Goal: Information Seeking & Learning: Learn about a topic

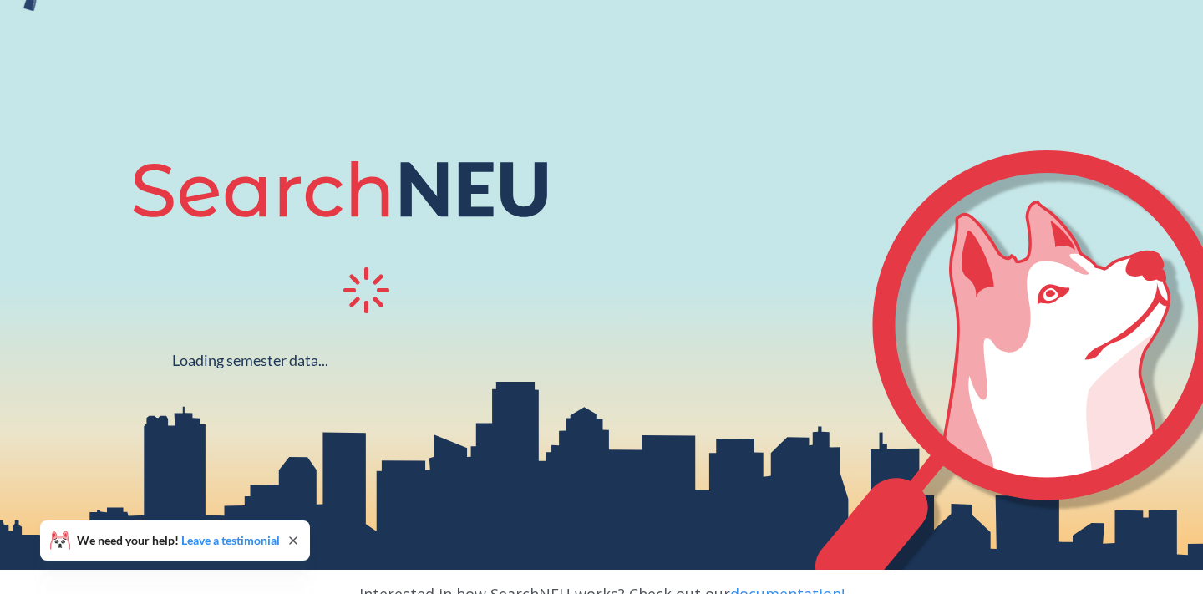
scroll to position [108, 0]
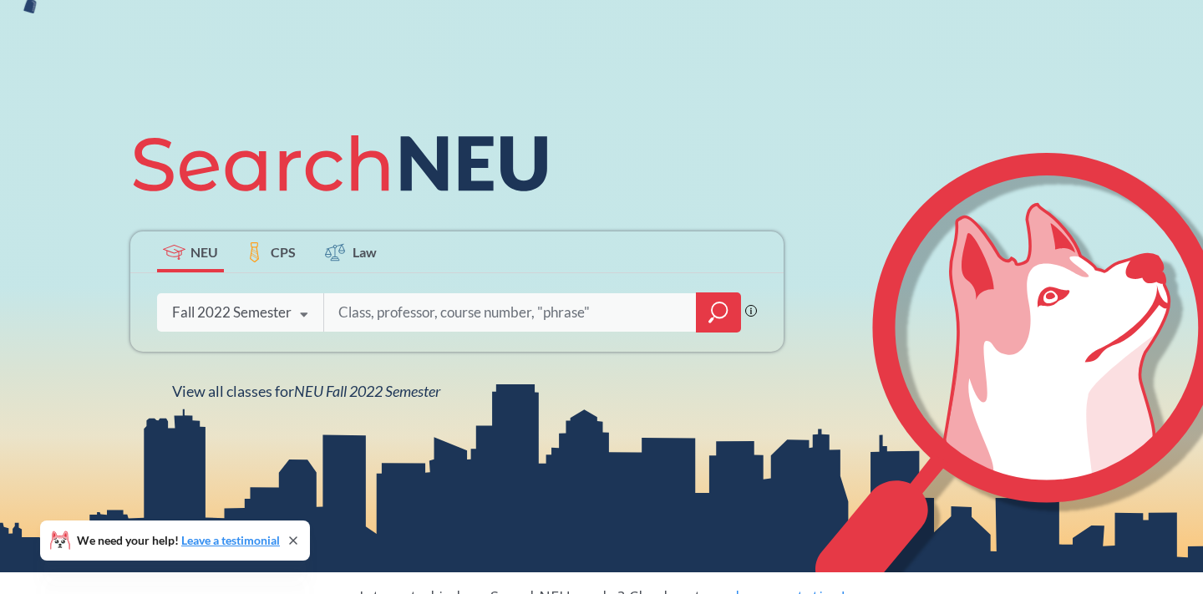
click at [265, 315] on div "Fall 2022 Semester" at bounding box center [231, 312] width 119 height 18
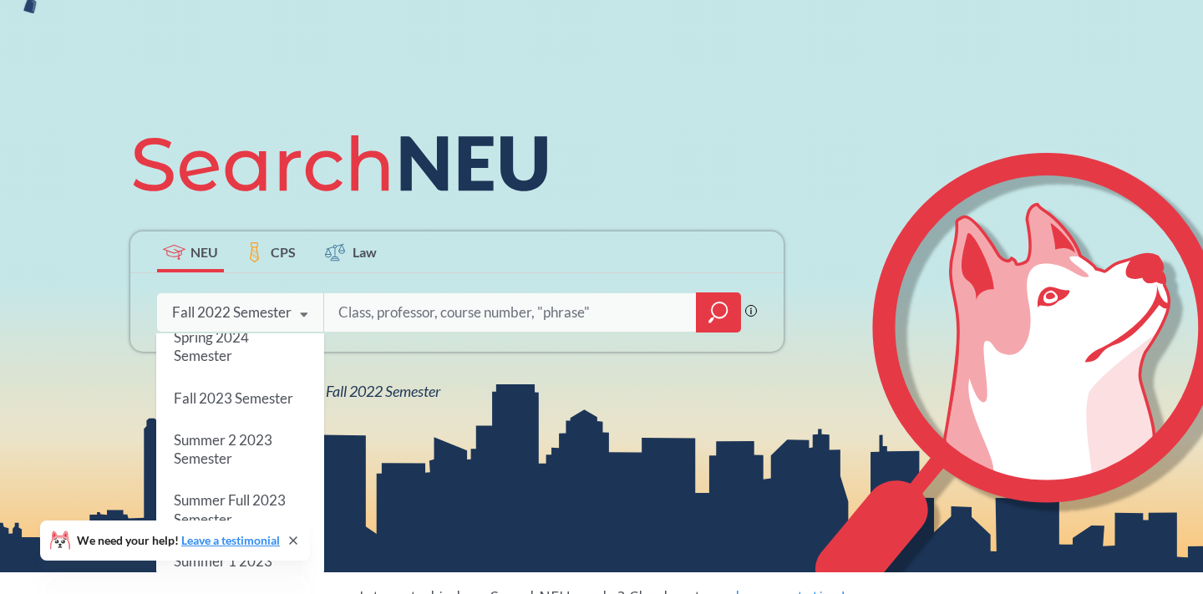
scroll to position [0, 0]
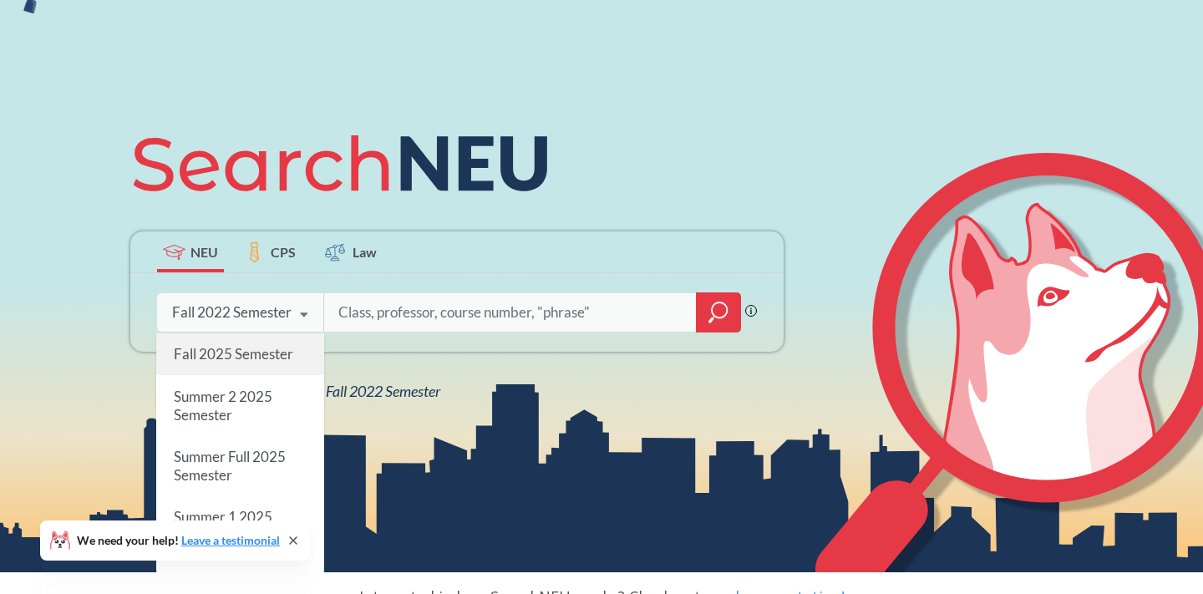
click at [234, 357] on span "Fall 2025 Semester" at bounding box center [233, 354] width 119 height 18
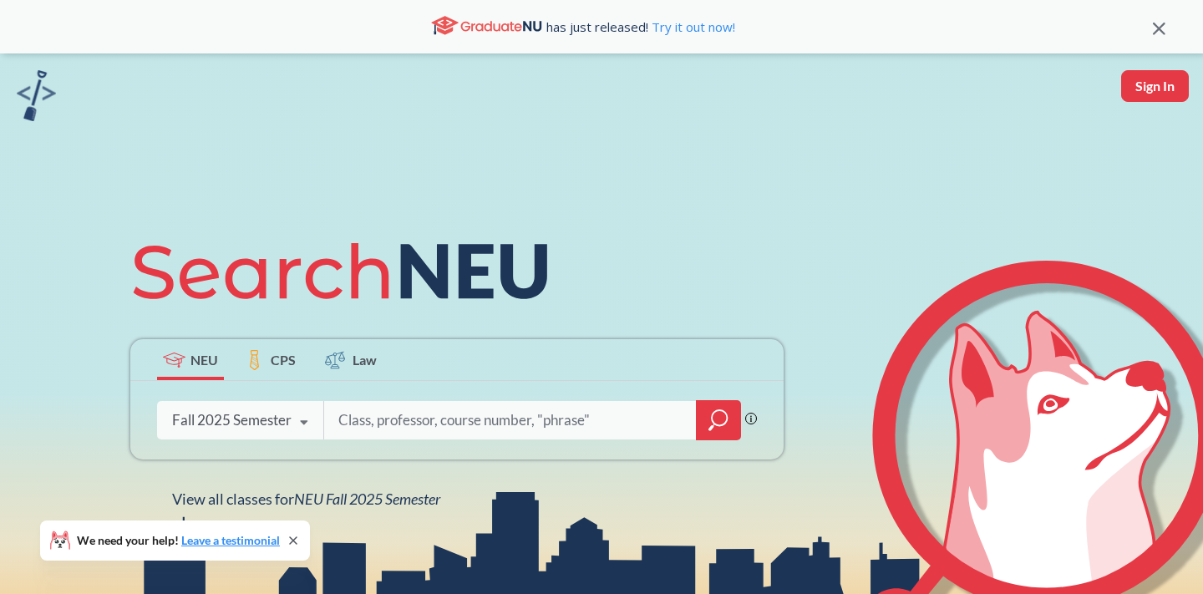
click at [416, 424] on input "search" at bounding box center [511, 420] width 348 height 35
type input "Interpreting Culture"
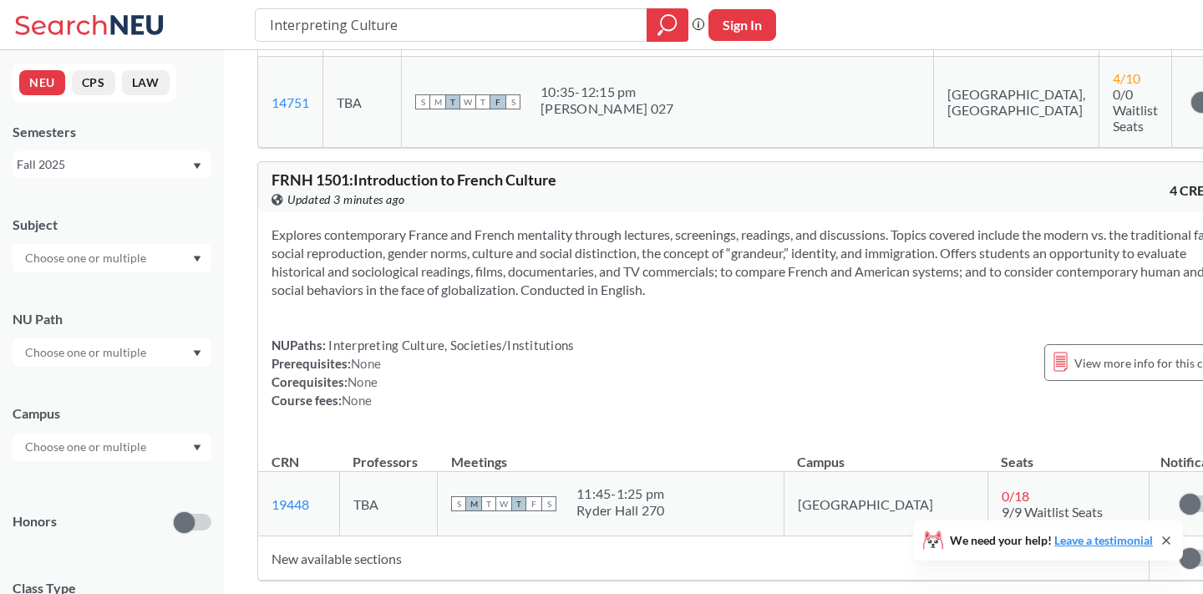
scroll to position [3708, 0]
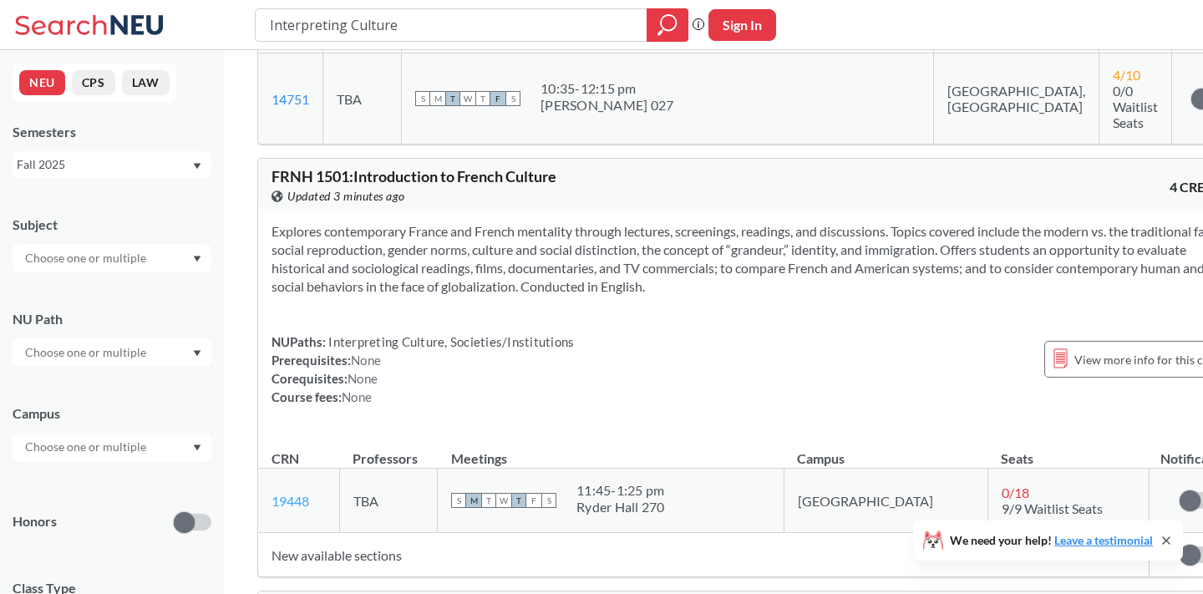
click at [279, 493] on link "19448" at bounding box center [291, 501] width 38 height 16
